Goal: Transaction & Acquisition: Purchase product/service

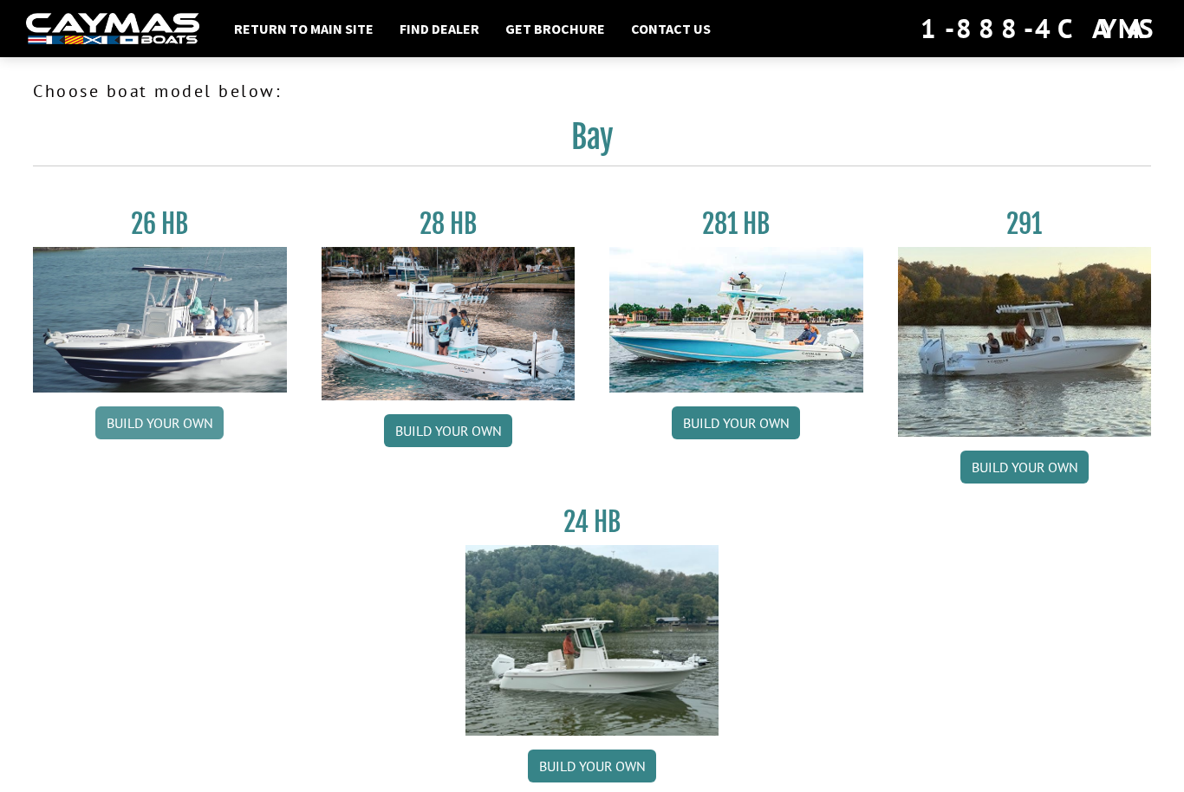
click at [168, 421] on link "Build your own" at bounding box center [159, 423] width 128 height 33
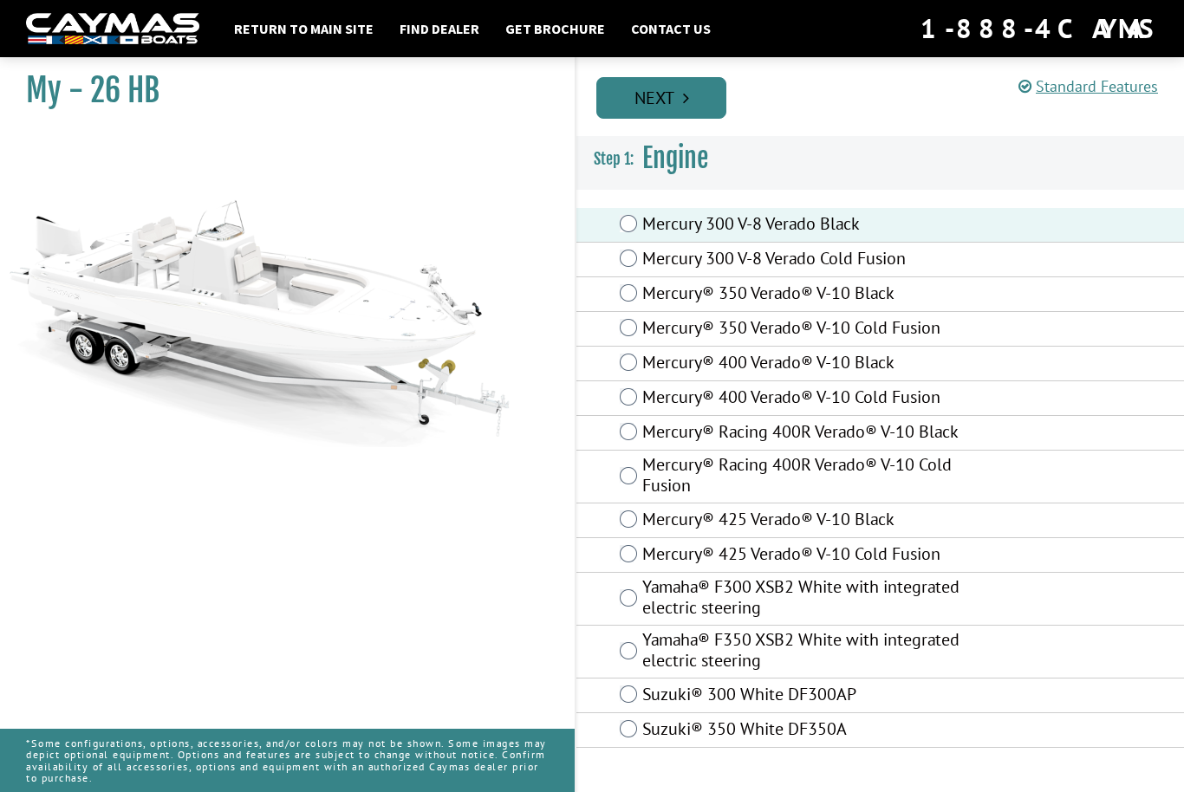
click at [651, 112] on link "Next" at bounding box center [661, 98] width 130 height 42
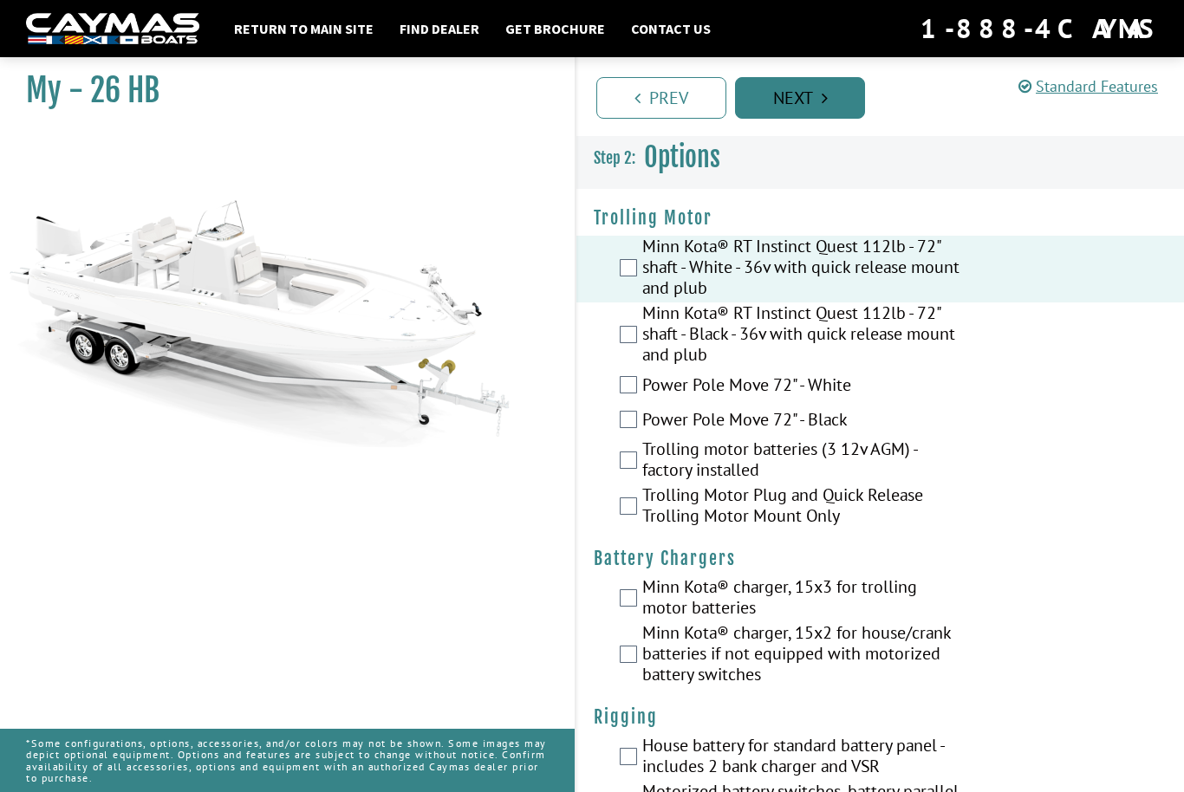
click at [824, 94] on icon "Pagination" at bounding box center [825, 97] width 6 height 17
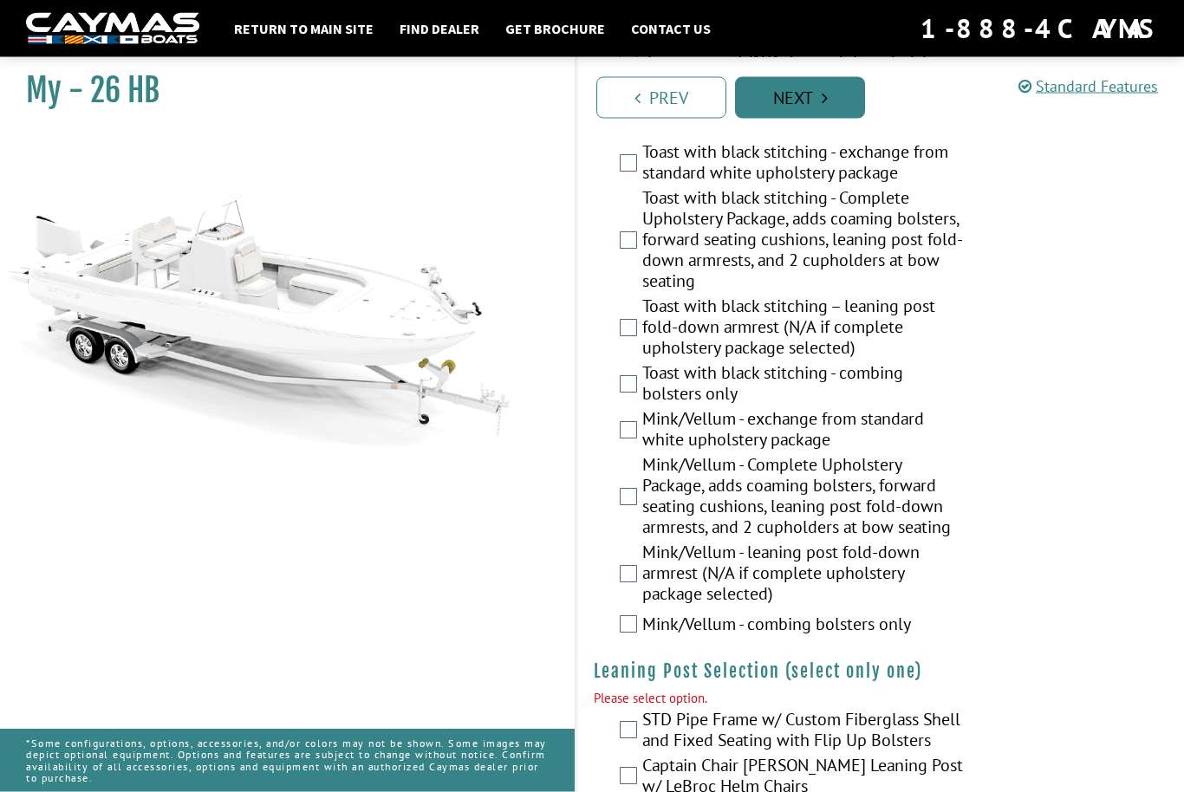
scroll to position [4553, 0]
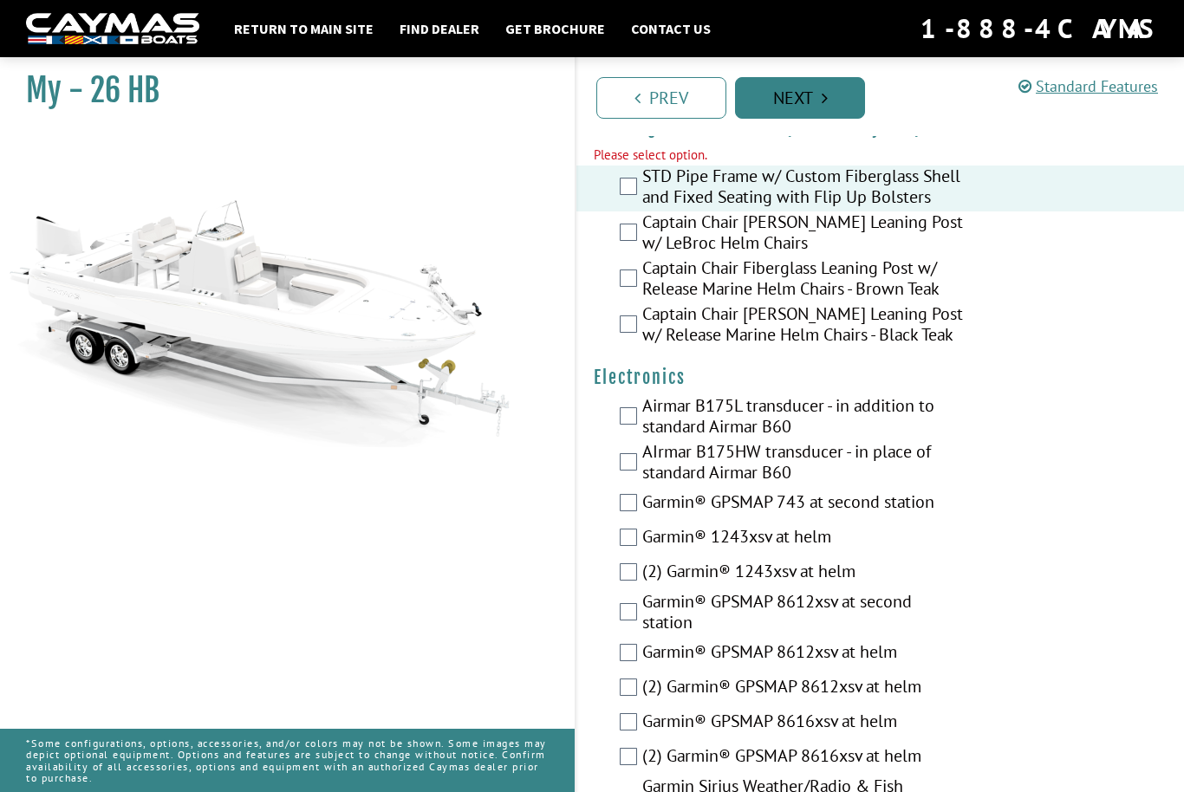
click at [825, 86] on link "Next" at bounding box center [800, 98] width 130 height 42
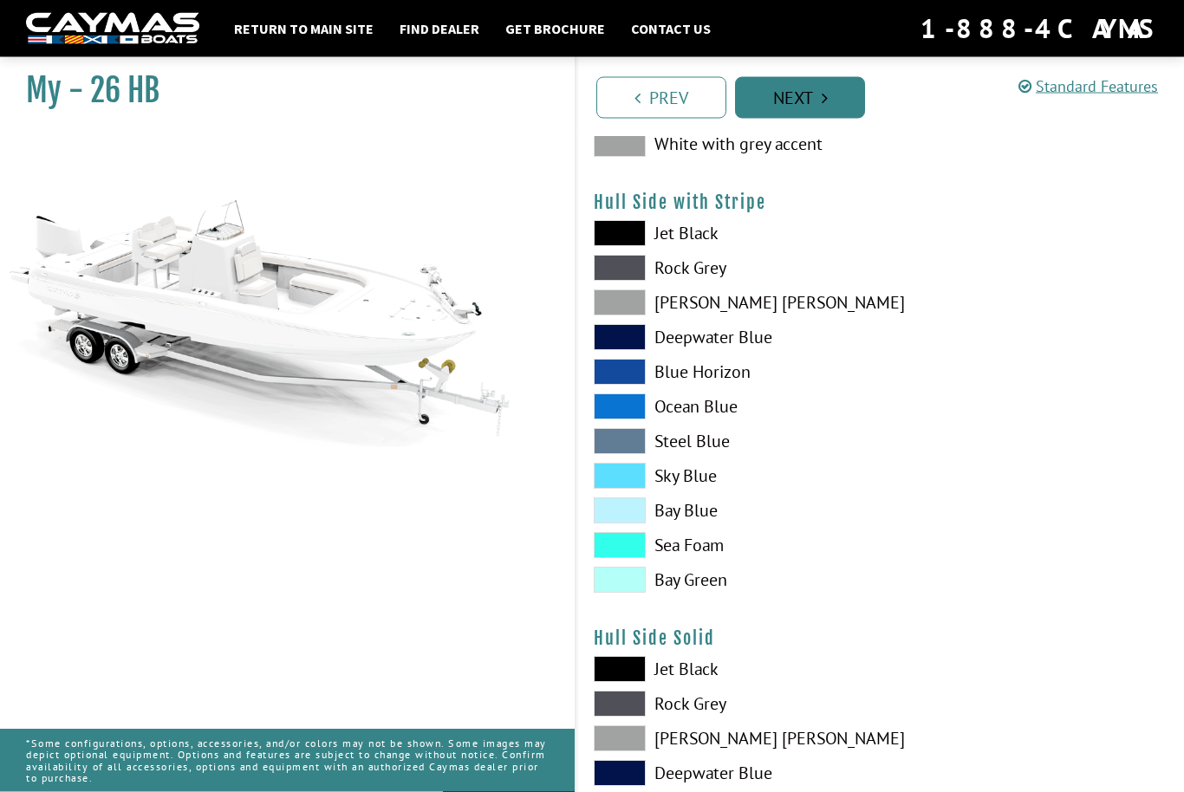
scroll to position [262, 0]
click at [626, 586] on span at bounding box center [620, 581] width 52 height 26
click at [813, 101] on link "Next" at bounding box center [800, 98] width 130 height 42
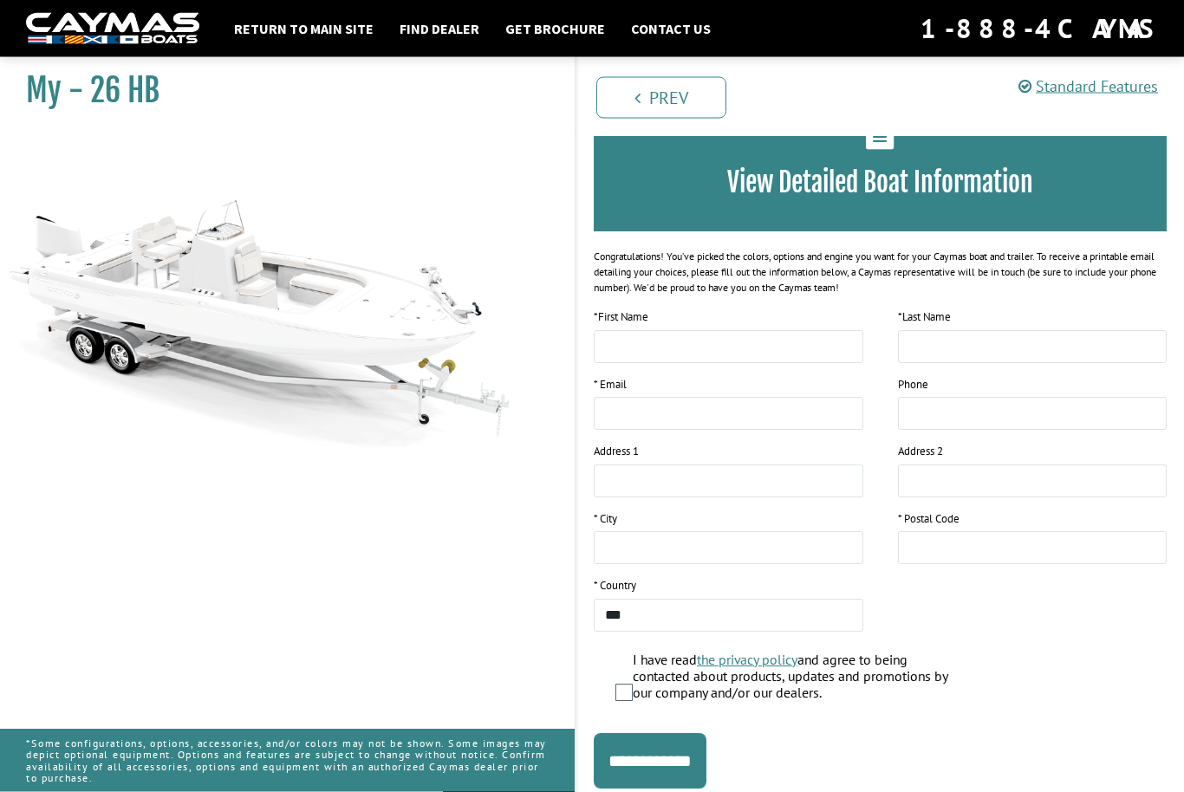
scroll to position [0, 0]
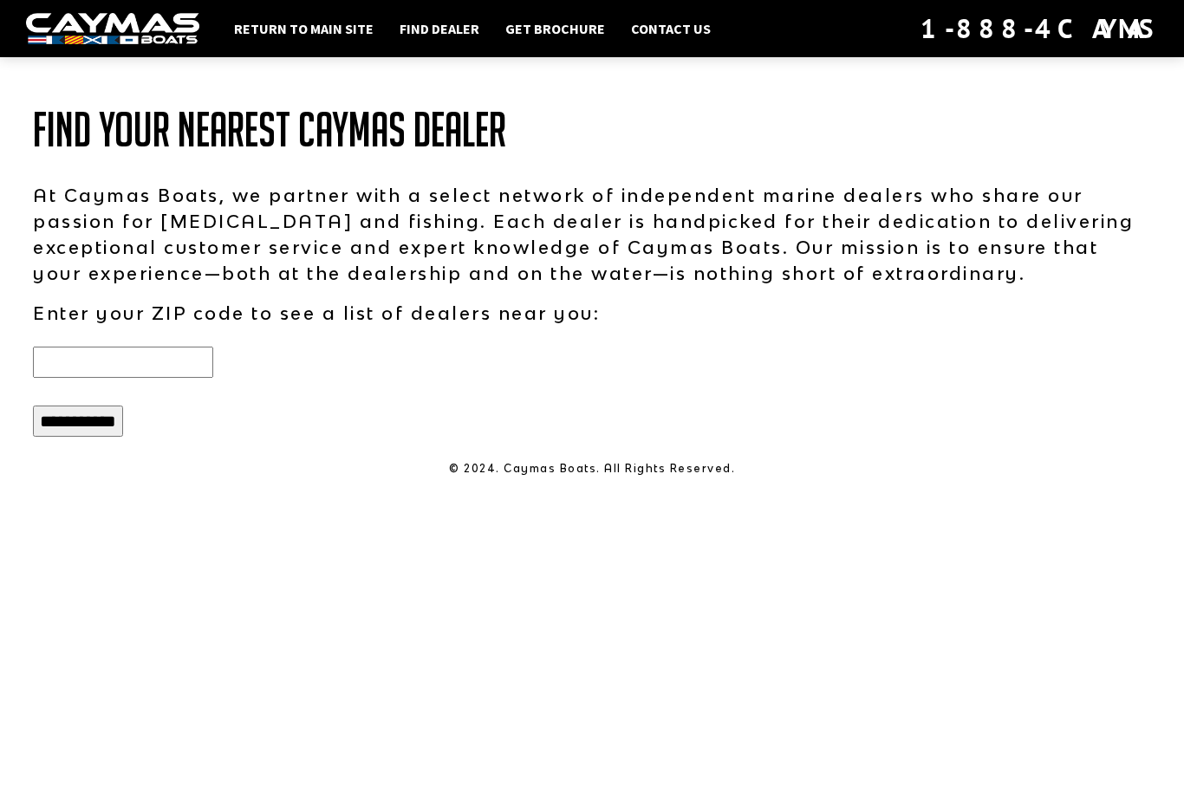
click at [146, 373] on input "text" at bounding box center [123, 362] width 180 height 31
type input "*****"
click at [111, 437] on input "**********" at bounding box center [78, 421] width 90 height 31
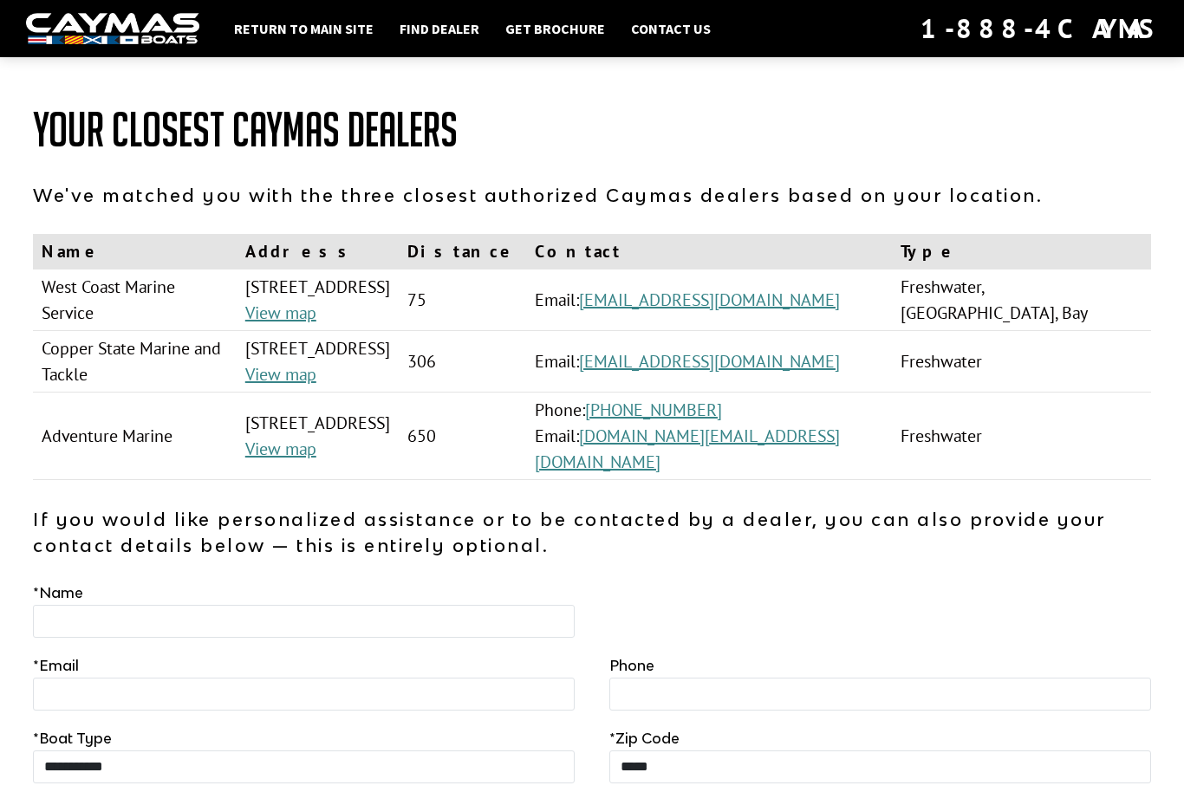
click at [192, 326] on td "West Coast Marine Service" at bounding box center [135, 301] width 204 height 62
